Goal: Information Seeking & Learning: Learn about a topic

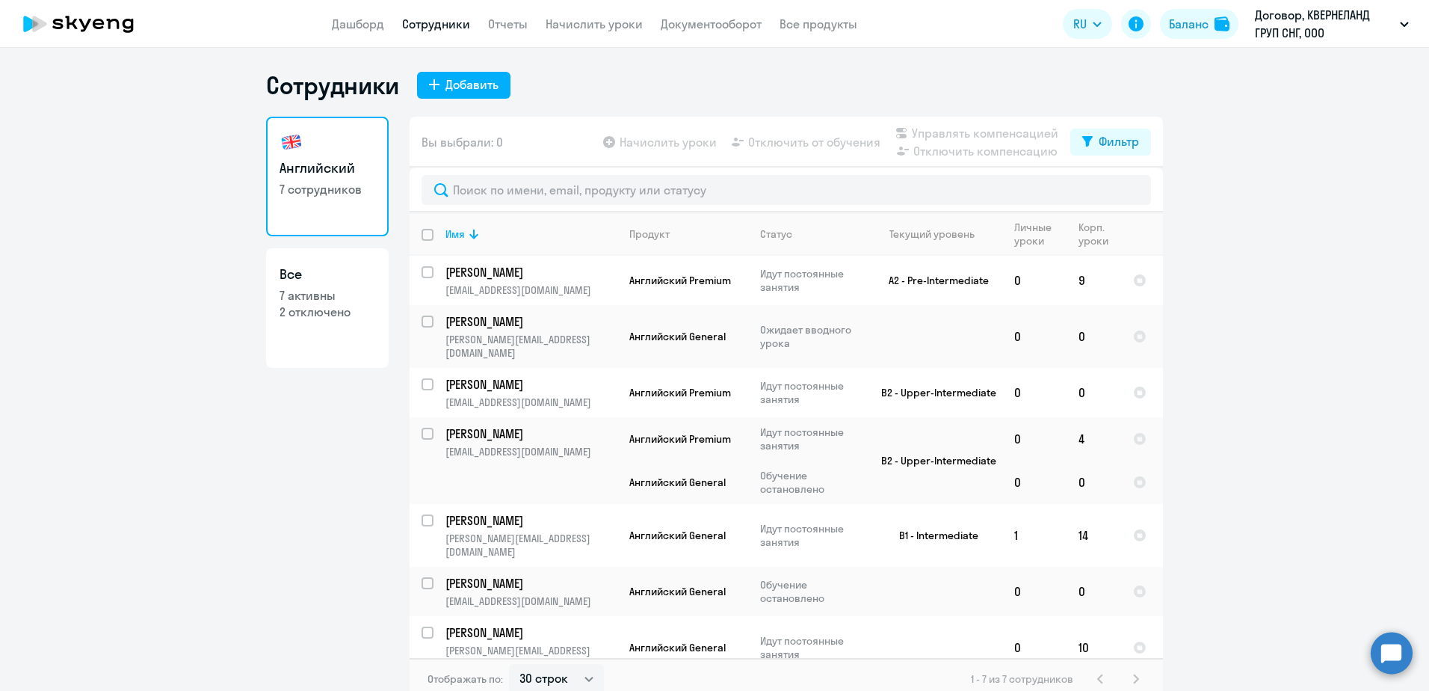
select select "30"
click at [879, 334] on td at bounding box center [932, 336] width 139 height 63
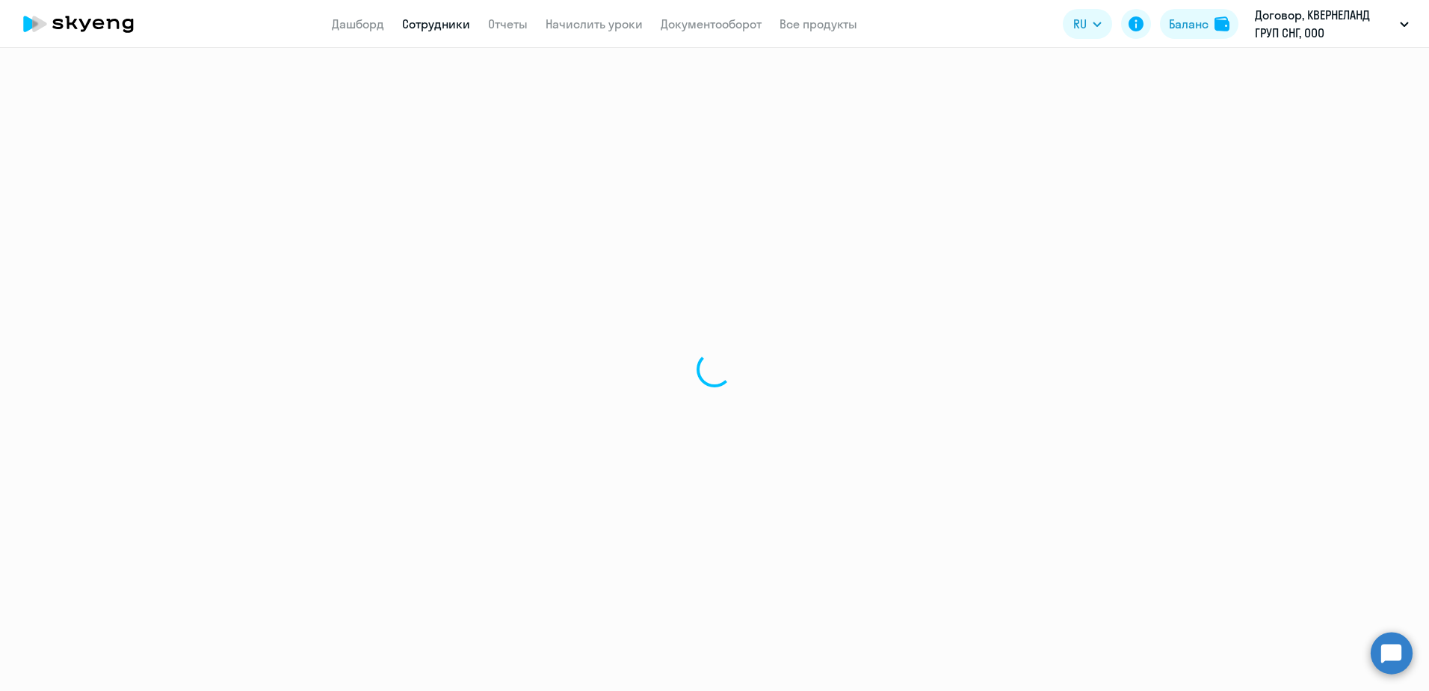
select select "english"
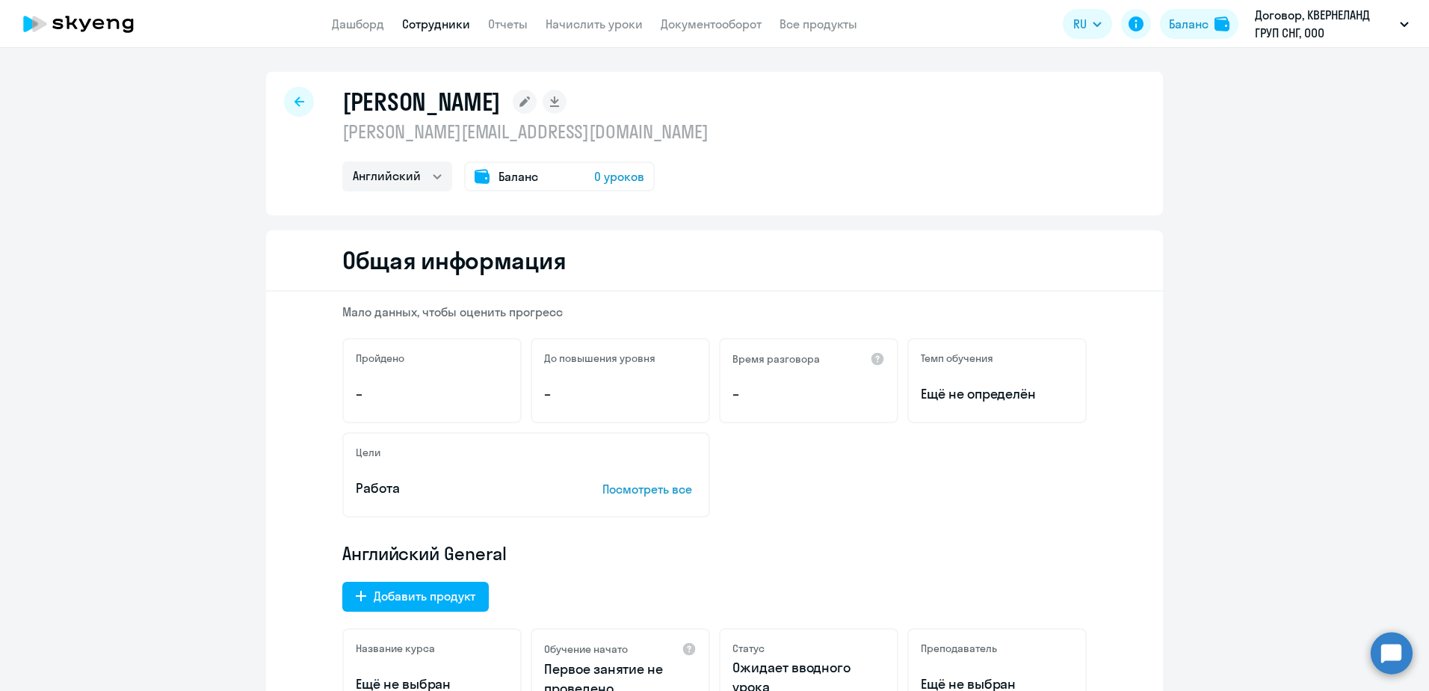
click at [295, 98] on icon at bounding box center [300, 101] width 10 height 10
select select "30"
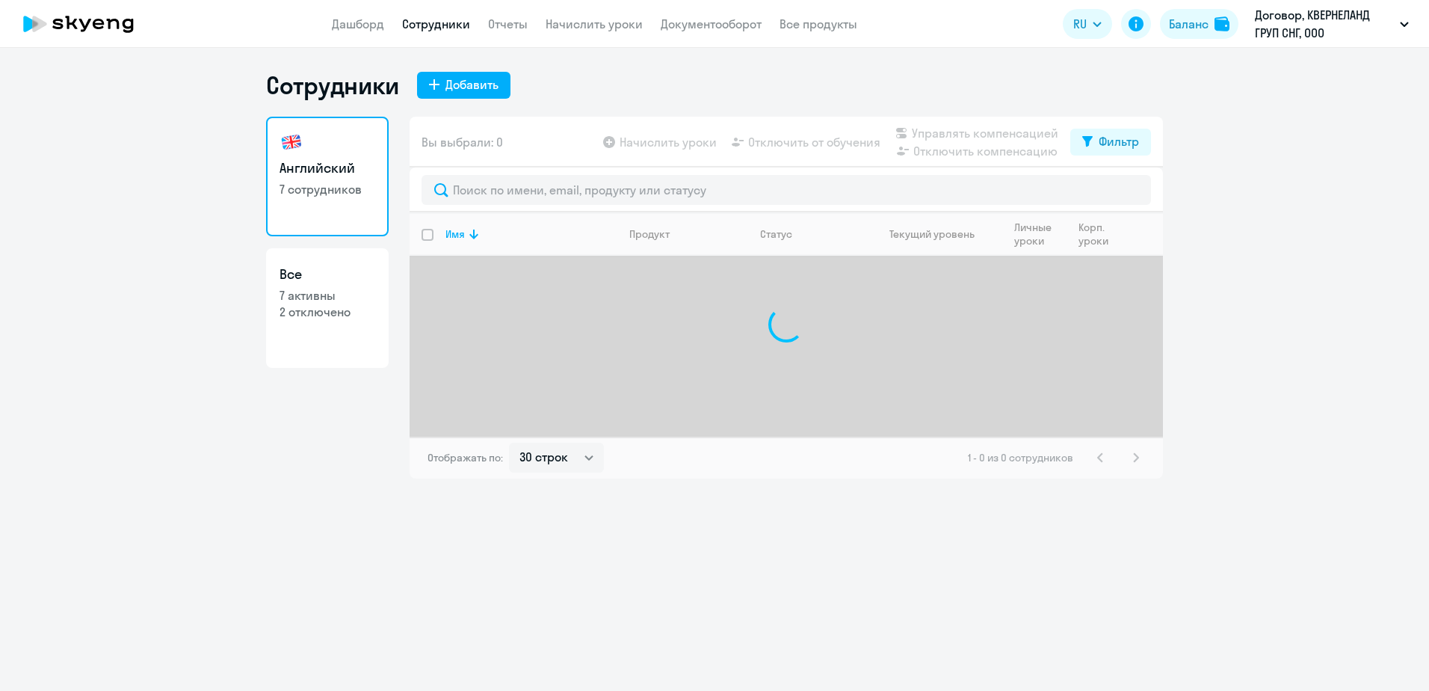
select select "30"
